Goal: Navigation & Orientation: Find specific page/section

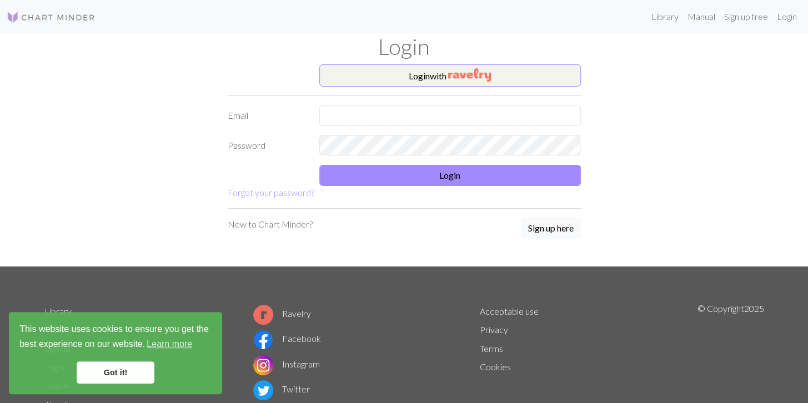
click at [42, 18] on img at bounding box center [51, 17] width 89 height 13
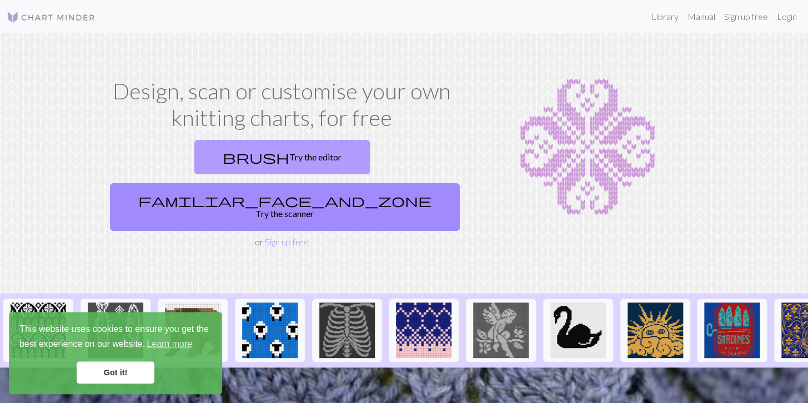
click at [210, 158] on link "brush Try the editor" at bounding box center [282, 157] width 176 height 34
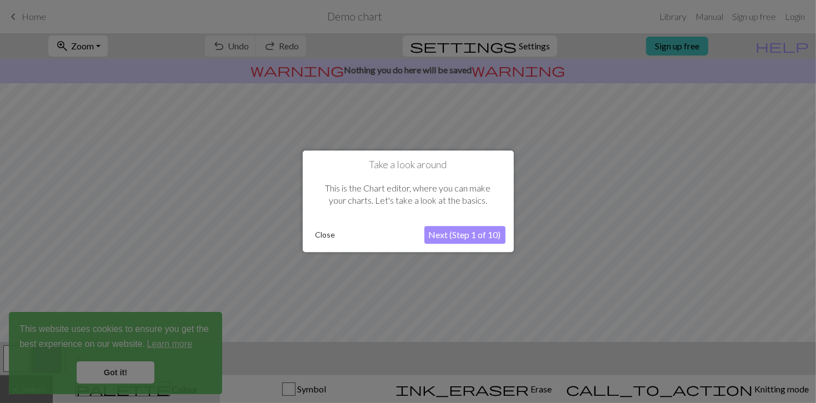
click at [471, 228] on button "Next (Step 1 of 10)" at bounding box center [465, 236] width 81 height 18
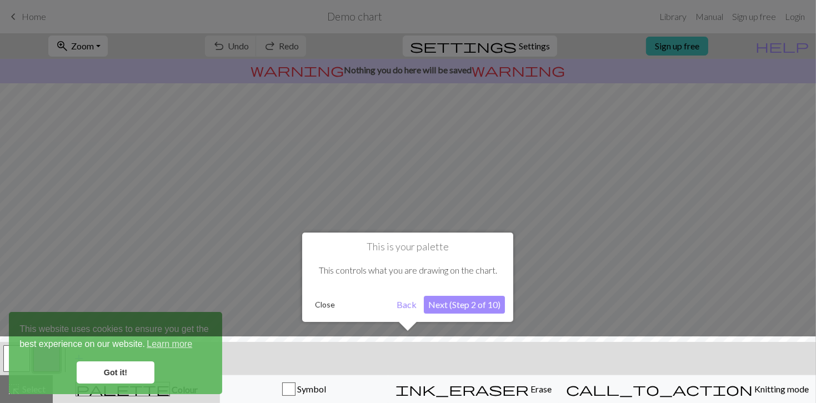
click at [328, 308] on button "Close" at bounding box center [325, 305] width 29 height 17
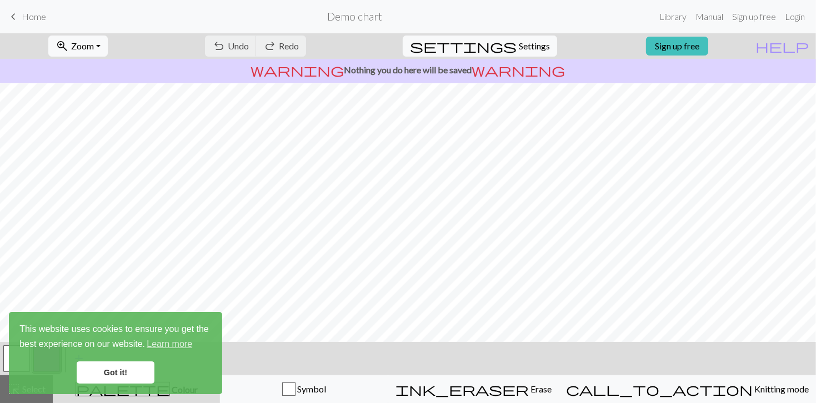
scroll to position [154, 0]
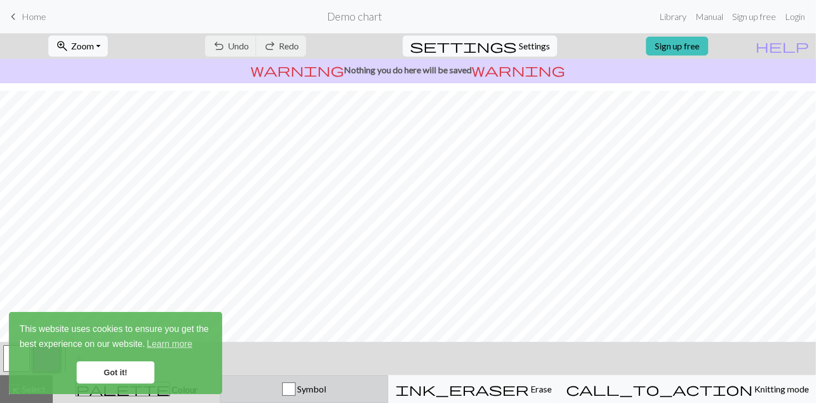
click at [296, 390] on div "button" at bounding box center [288, 389] width 13 height 13
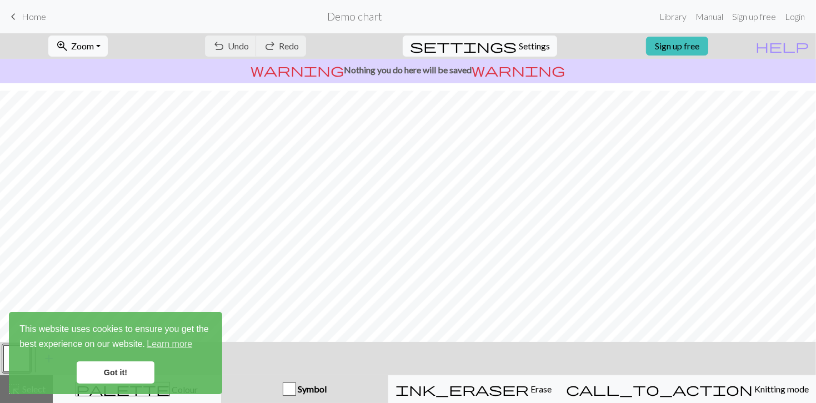
click at [131, 376] on link "Got it!" at bounding box center [116, 373] width 78 height 22
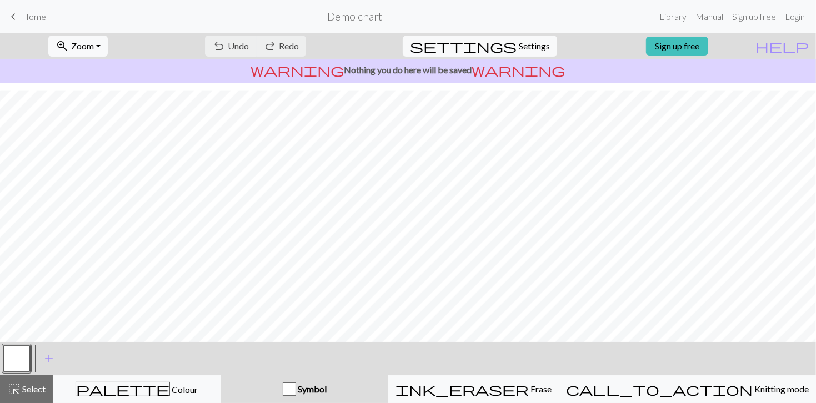
click at [12, 358] on button "button" at bounding box center [16, 359] width 27 height 27
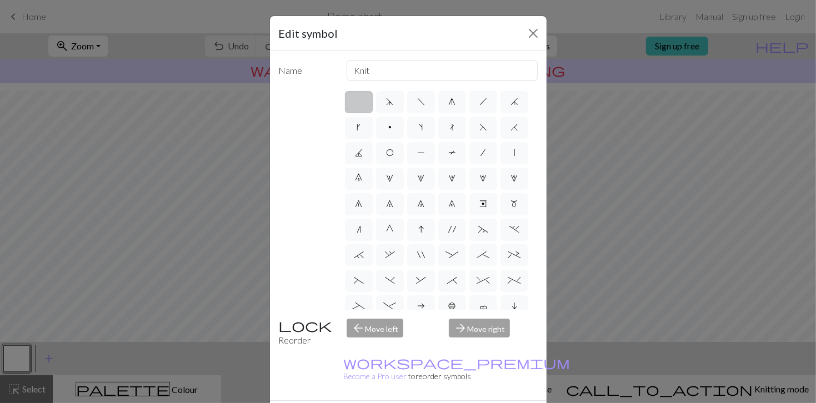
scroll to position [0, 0]
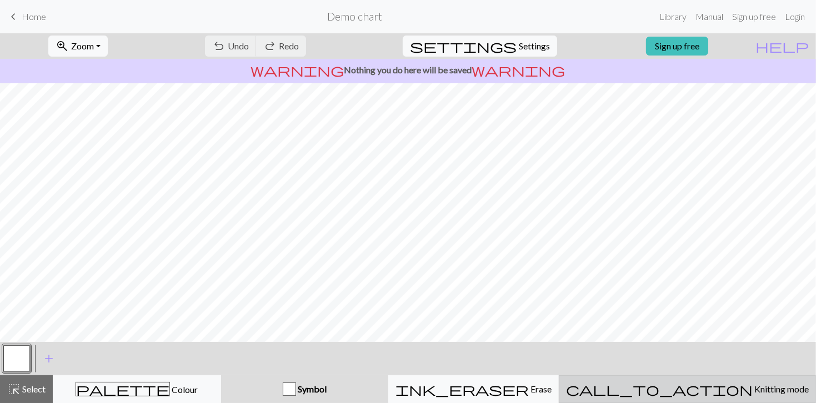
click at [753, 387] on span "Knitting mode" at bounding box center [781, 389] width 56 height 11
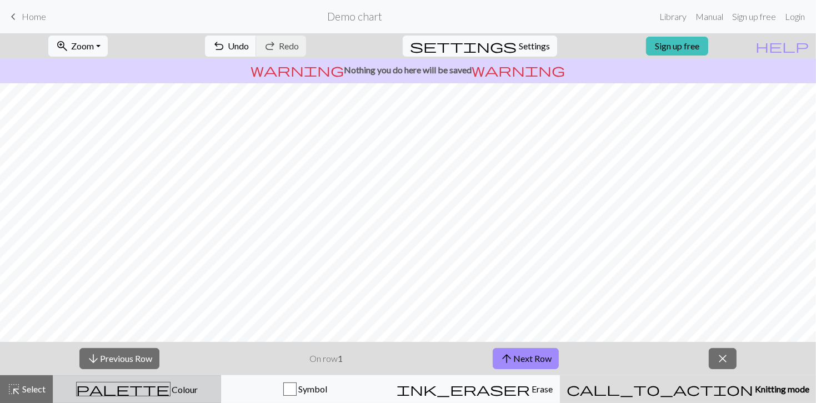
click at [133, 386] on span "palette" at bounding box center [123, 390] width 93 height 16
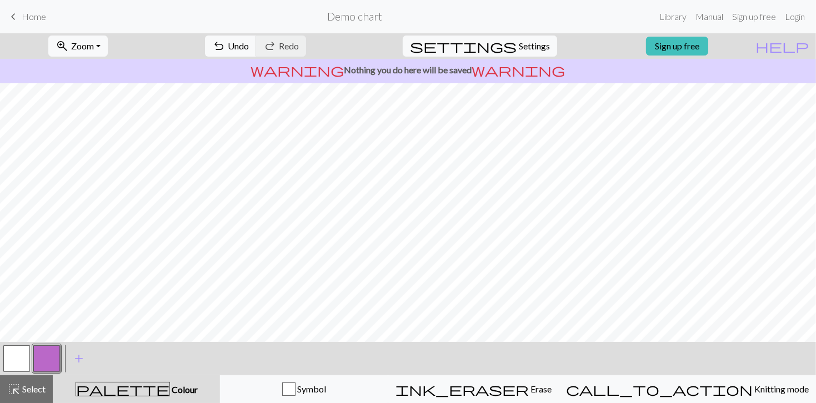
click at [170, 391] on span "Colour" at bounding box center [184, 390] width 28 height 11
click at [138, 389] on span "palette" at bounding box center [122, 390] width 93 height 16
drag, startPoint x: 135, startPoint y: 389, endPoint x: 148, endPoint y: 393, distance: 13.9
click at [170, 393] on span "Colour" at bounding box center [184, 390] width 28 height 11
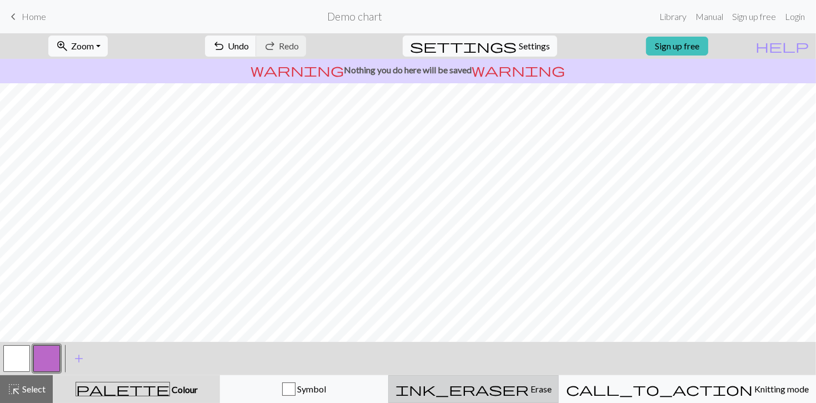
click at [550, 390] on div "ink_eraser Erase Erase" at bounding box center [474, 389] width 156 height 13
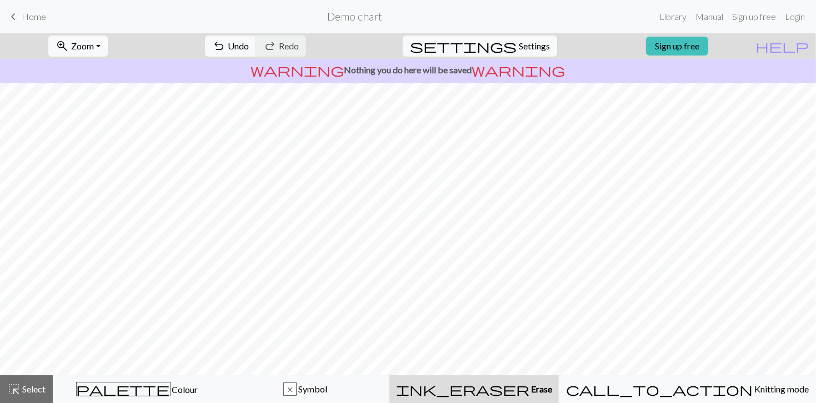
click at [26, 13] on span "Home" at bounding box center [34, 16] width 24 height 11
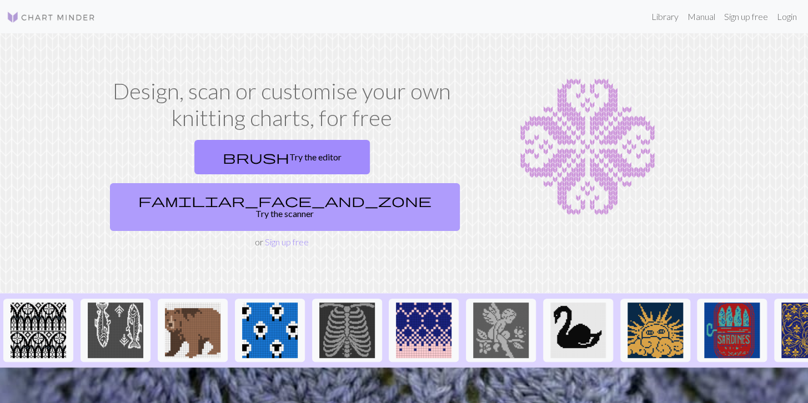
click at [397, 183] on link "familiar_face_and_zone Try the scanner" at bounding box center [285, 207] width 350 height 48
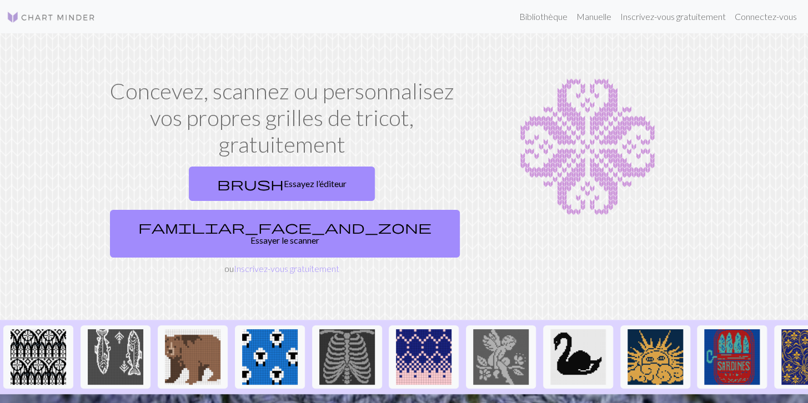
click at [57, 15] on img at bounding box center [51, 17] width 89 height 13
click at [547, 14] on link "Bibliothèque" at bounding box center [543, 17] width 57 height 22
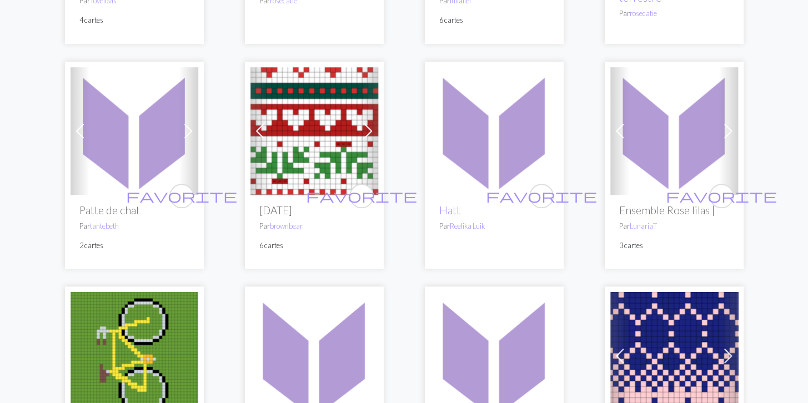
scroll to position [320, 0]
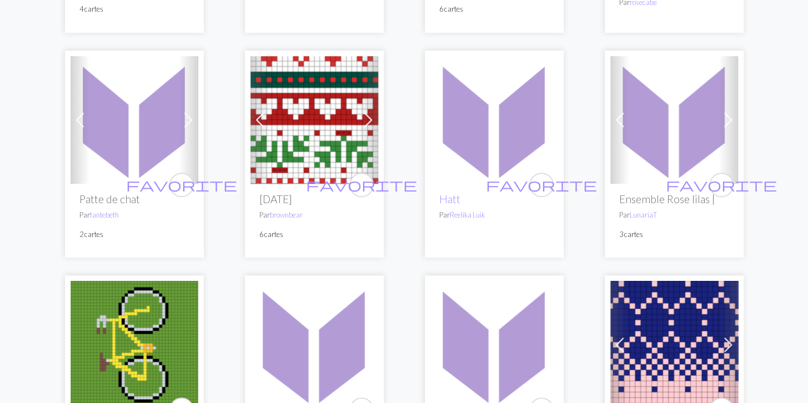
click at [191, 113] on span at bounding box center [188, 120] width 18 height 18
click at [191, 114] on span at bounding box center [188, 120] width 18 height 18
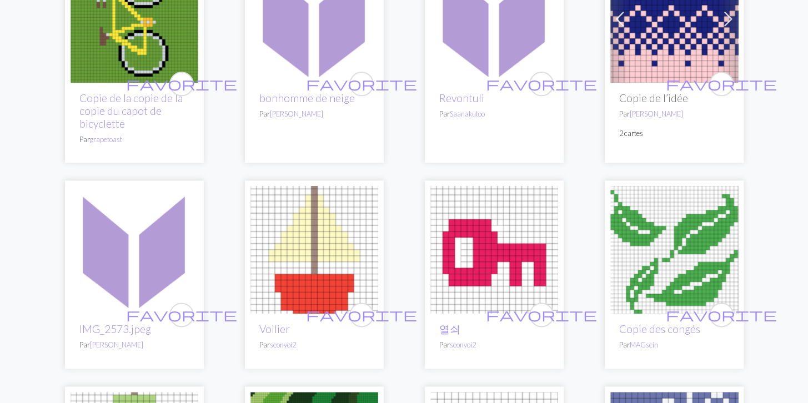
scroll to position [379, 0]
